Goal: Task Accomplishment & Management: Manage account settings

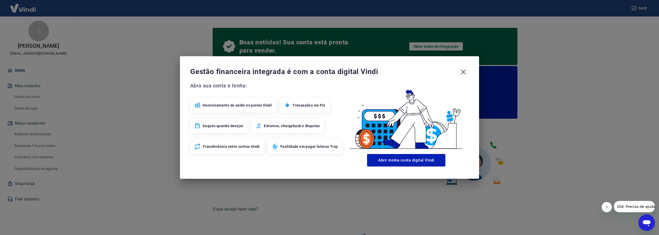
click at [461, 71] on icon "button" at bounding box center [463, 72] width 8 height 8
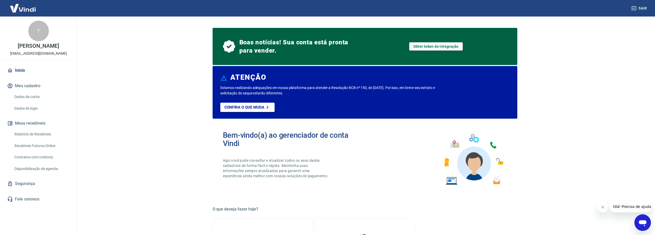
scroll to position [258, 0]
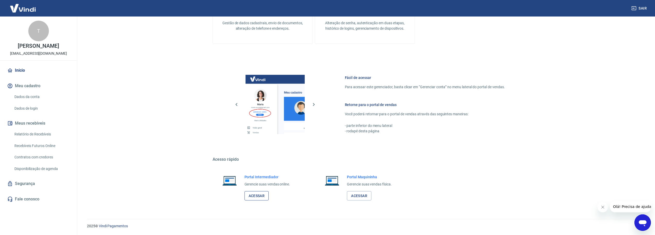
click at [259, 194] on link "Acessar" at bounding box center [257, 196] width 24 height 10
